Goal: Information Seeking & Learning: Understand process/instructions

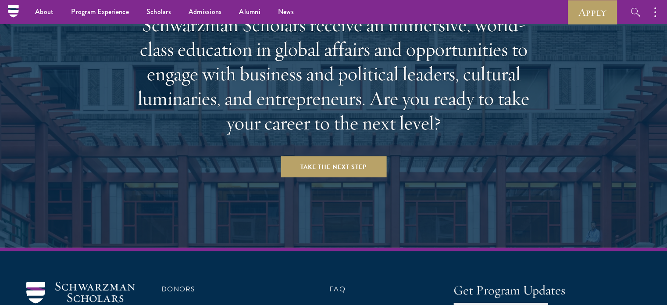
scroll to position [3667, 0]
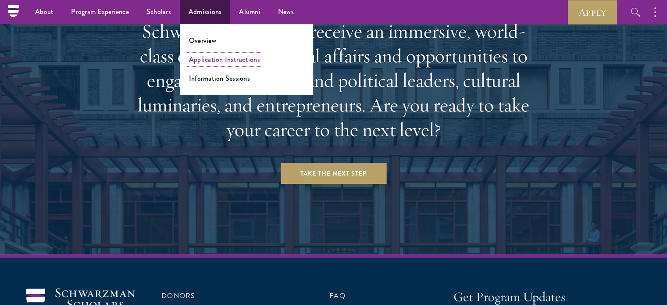
click at [214, 59] on link "Application Instructions" at bounding box center [224, 59] width 71 height 10
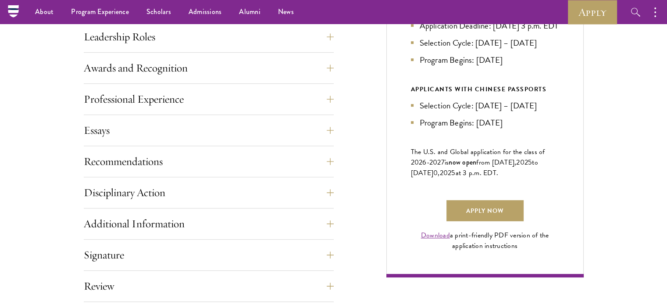
scroll to position [507, 0]
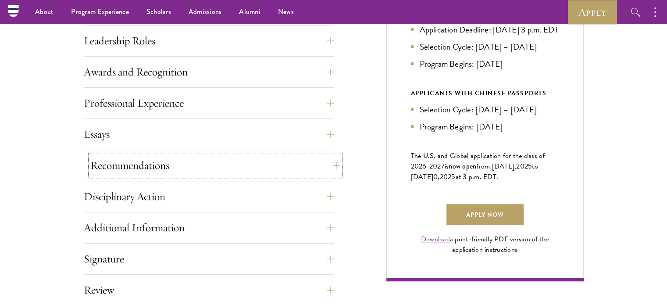
click at [323, 166] on button "Recommendations" at bounding box center [215, 165] width 250 height 21
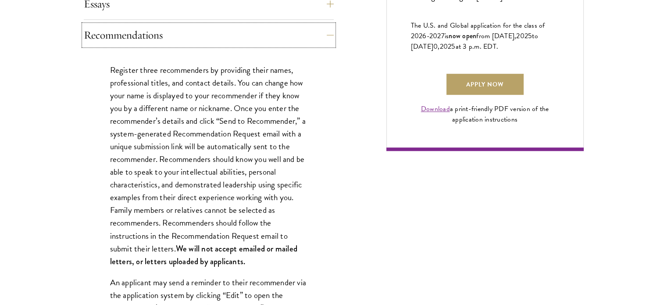
scroll to position [644, 0]
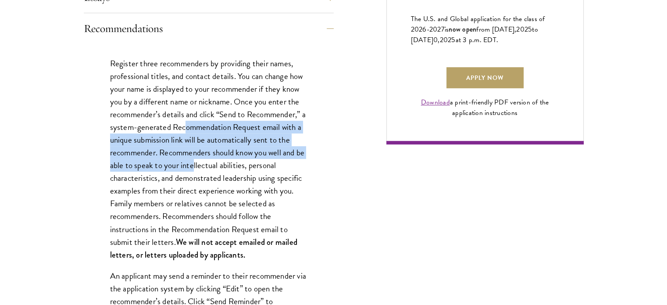
drag, startPoint x: 191, startPoint y: 124, endPoint x: 202, endPoint y: 166, distance: 43.4
click at [202, 166] on p "Register three recommenders by providing their names, professional titles, and …" at bounding box center [208, 159] width 197 height 204
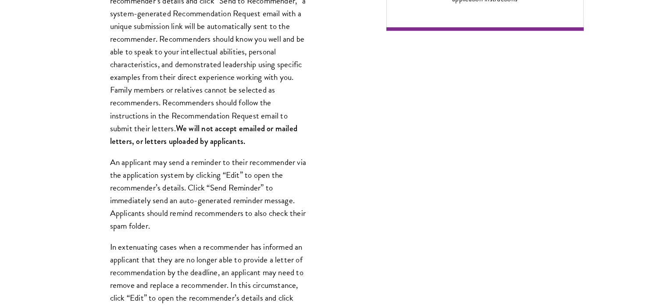
scroll to position [765, 0]
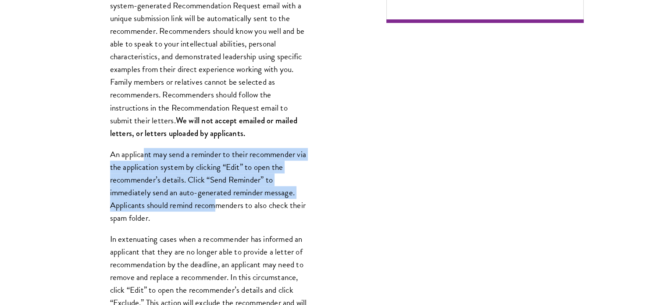
drag, startPoint x: 143, startPoint y: 150, endPoint x: 215, endPoint y: 202, distance: 88.9
click at [215, 202] on p "An applicant may send a reminder to their recommender via the application syste…" at bounding box center [208, 186] width 197 height 76
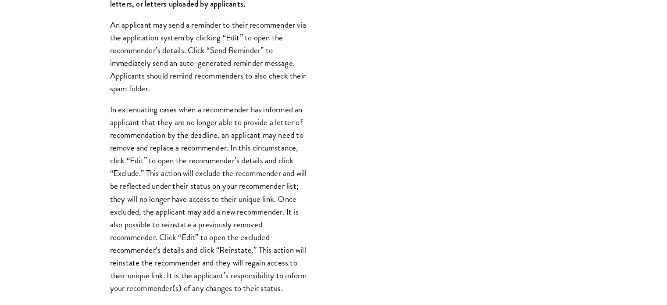
scroll to position [895, 0]
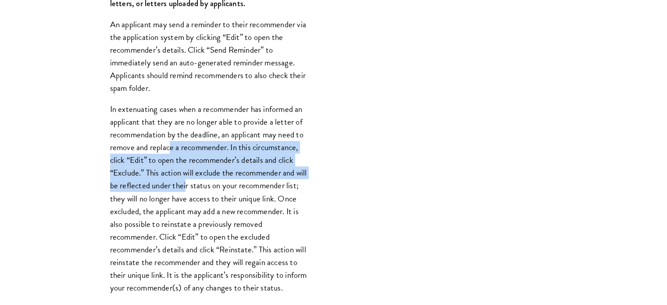
drag, startPoint x: 171, startPoint y: 144, endPoint x: 204, endPoint y: 192, distance: 58.3
click at [204, 192] on p "In extenuating cases when a recommender has informed an applicant that they are…" at bounding box center [208, 198] width 197 height 191
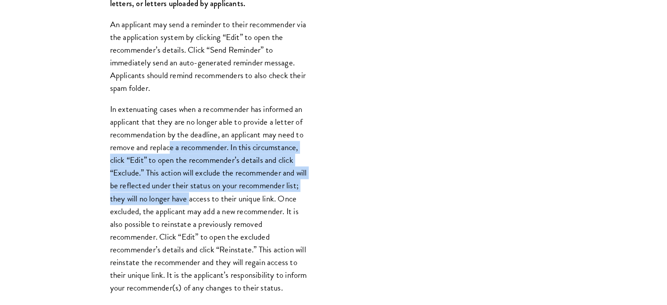
click at [204, 192] on p "In extenuating cases when a recommender has informed an applicant that they are…" at bounding box center [208, 198] width 197 height 191
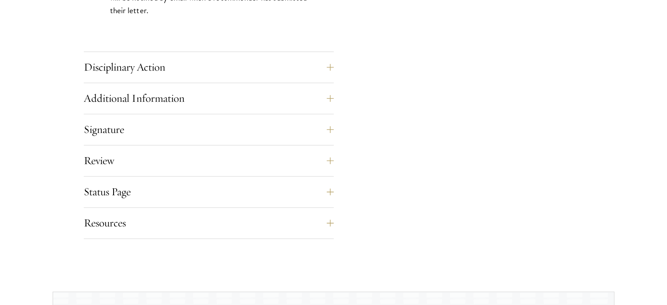
scroll to position [1356, 0]
click at [194, 161] on button "Review" at bounding box center [215, 159] width 250 height 21
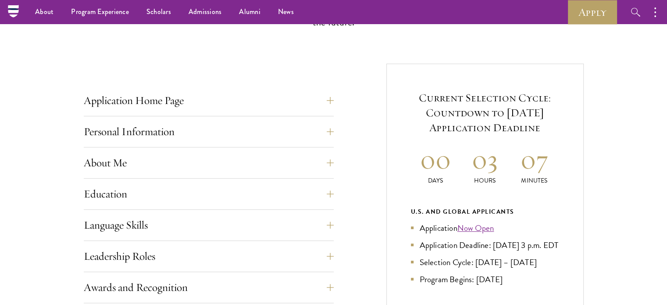
scroll to position [0, 0]
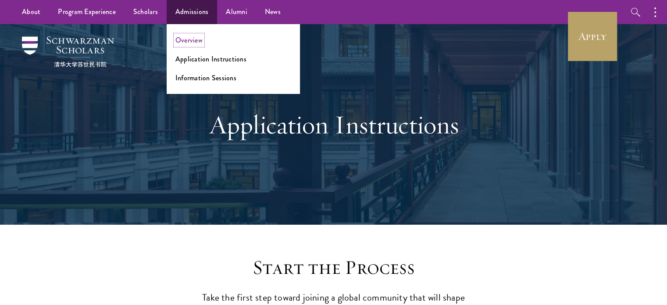
click at [186, 42] on link "Overview" at bounding box center [188, 40] width 27 height 10
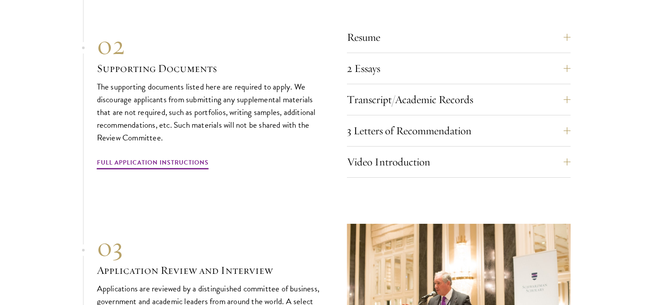
scroll to position [2936, 0]
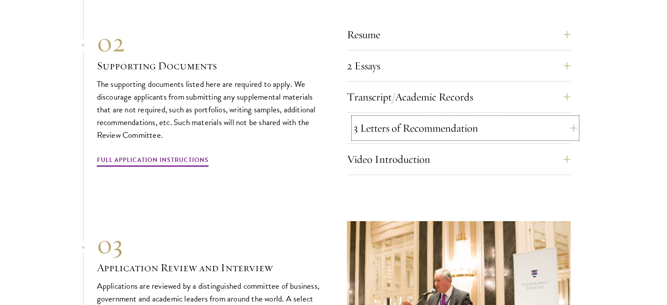
click at [399, 139] on button "3 Letters of Recommendation" at bounding box center [466, 128] width 224 height 21
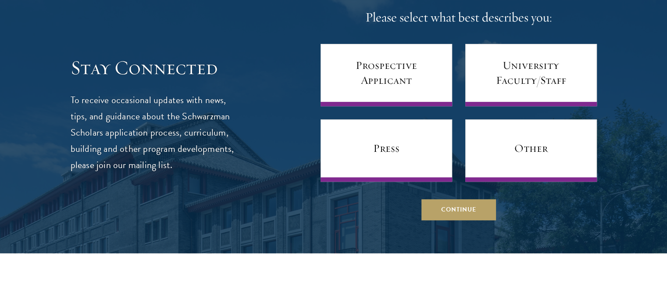
scroll to position [3629, 0]
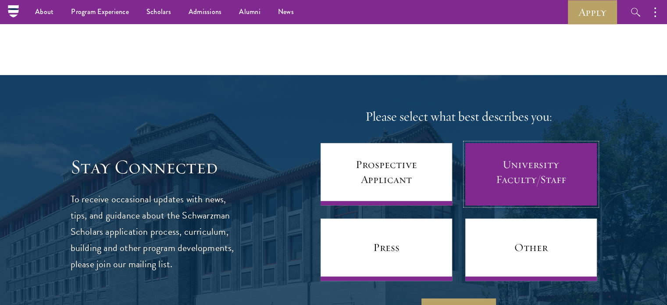
click at [496, 186] on link "University Faculty/Staff" at bounding box center [531, 174] width 132 height 62
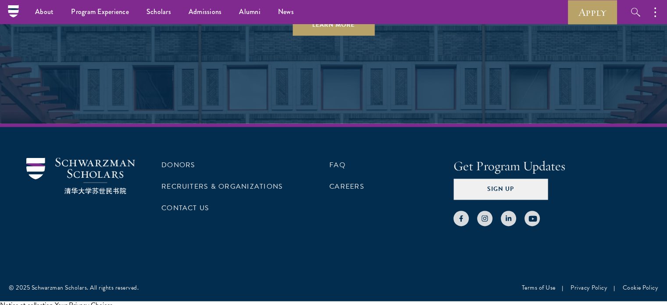
scroll to position [4631, 0]
